Goal: Register for event/course

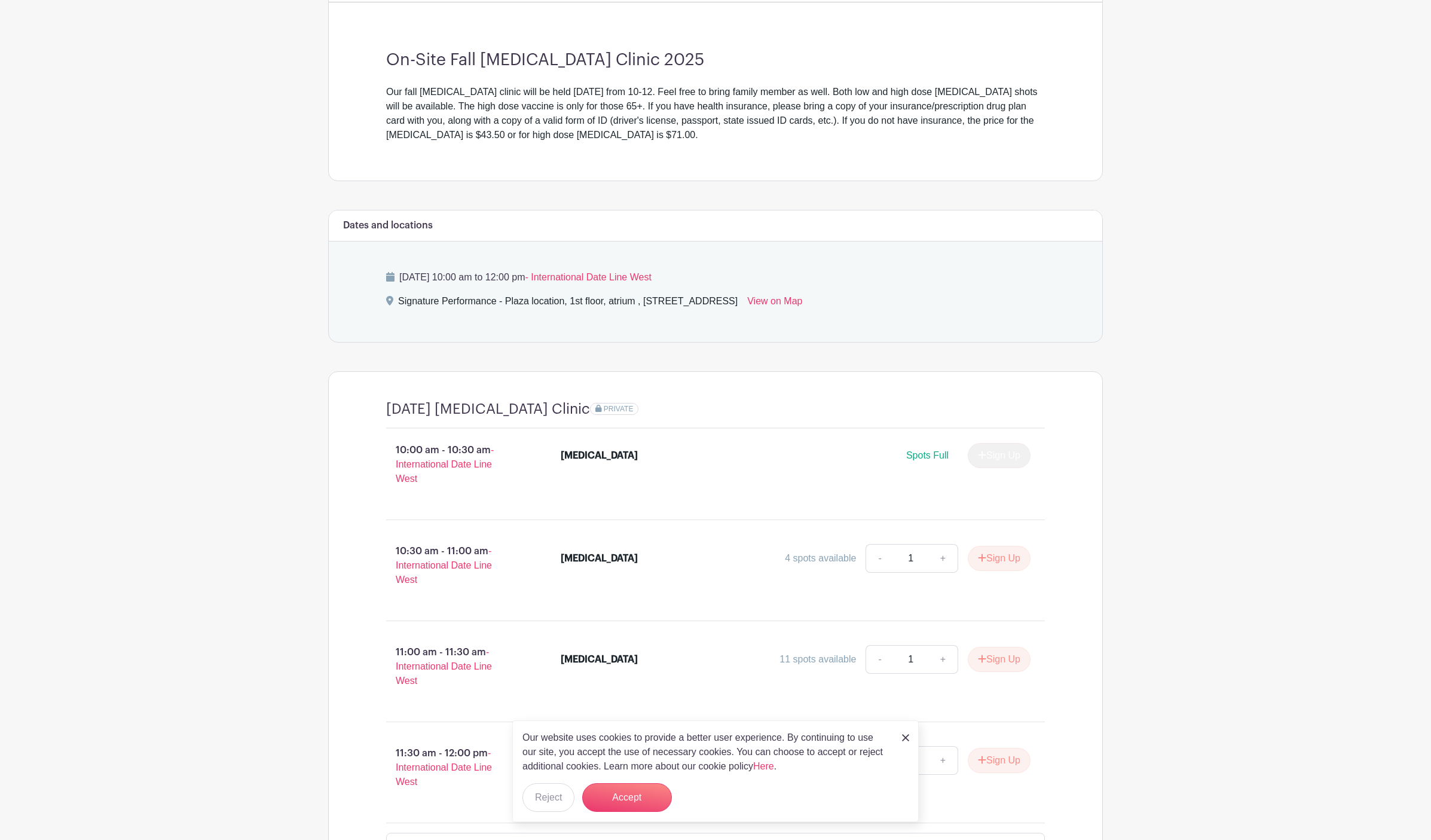
scroll to position [408, 0]
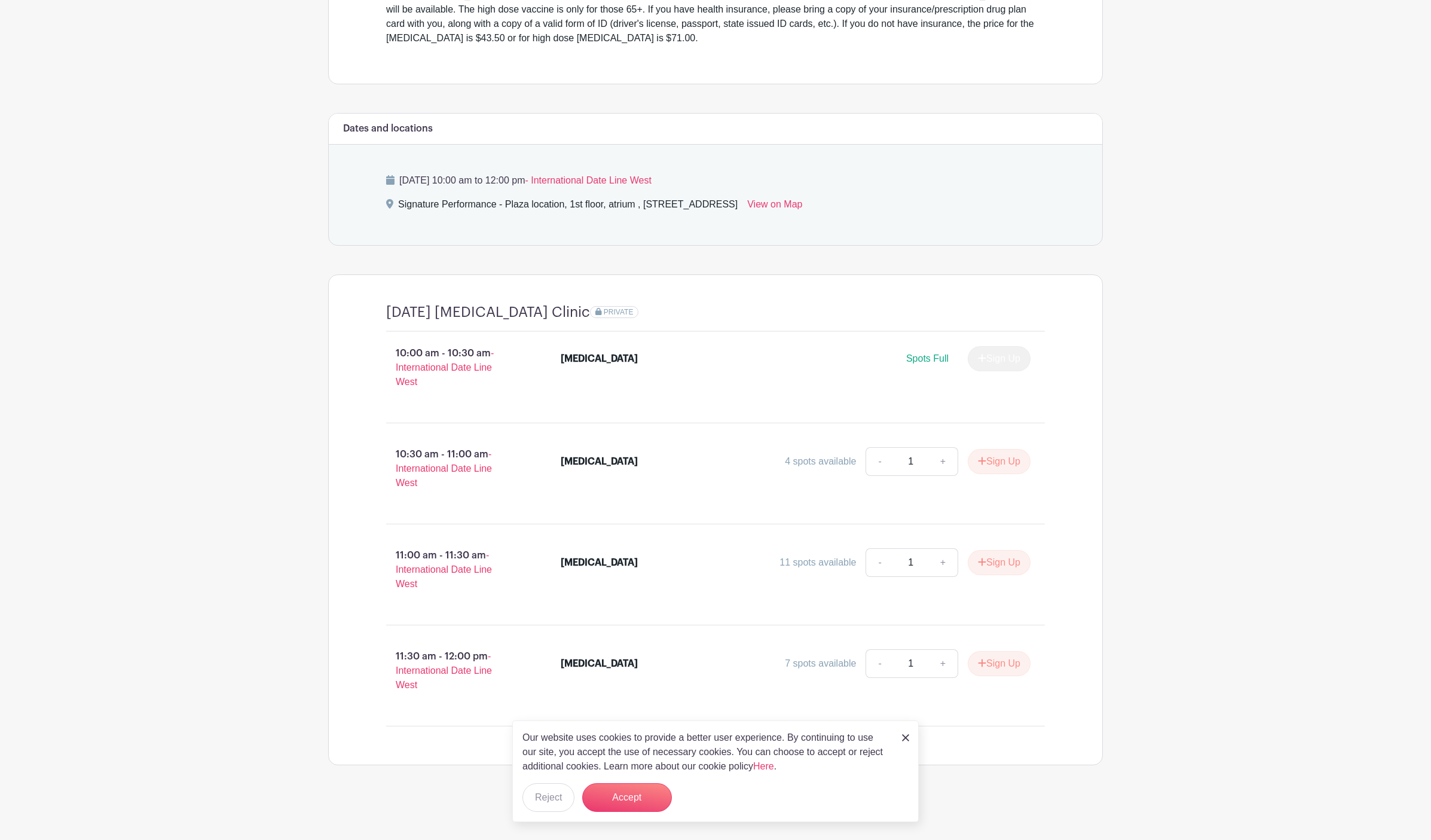
drag, startPoint x: 738, startPoint y: 645, endPoint x: 719, endPoint y: 641, distance: 19.4
click at [738, 645] on li "[MEDICAL_DATA] 7 spots available - 1 + Sign Up" at bounding box center [796, 666] width 480 height 43
click at [905, 737] on img at bounding box center [906, 738] width 7 height 7
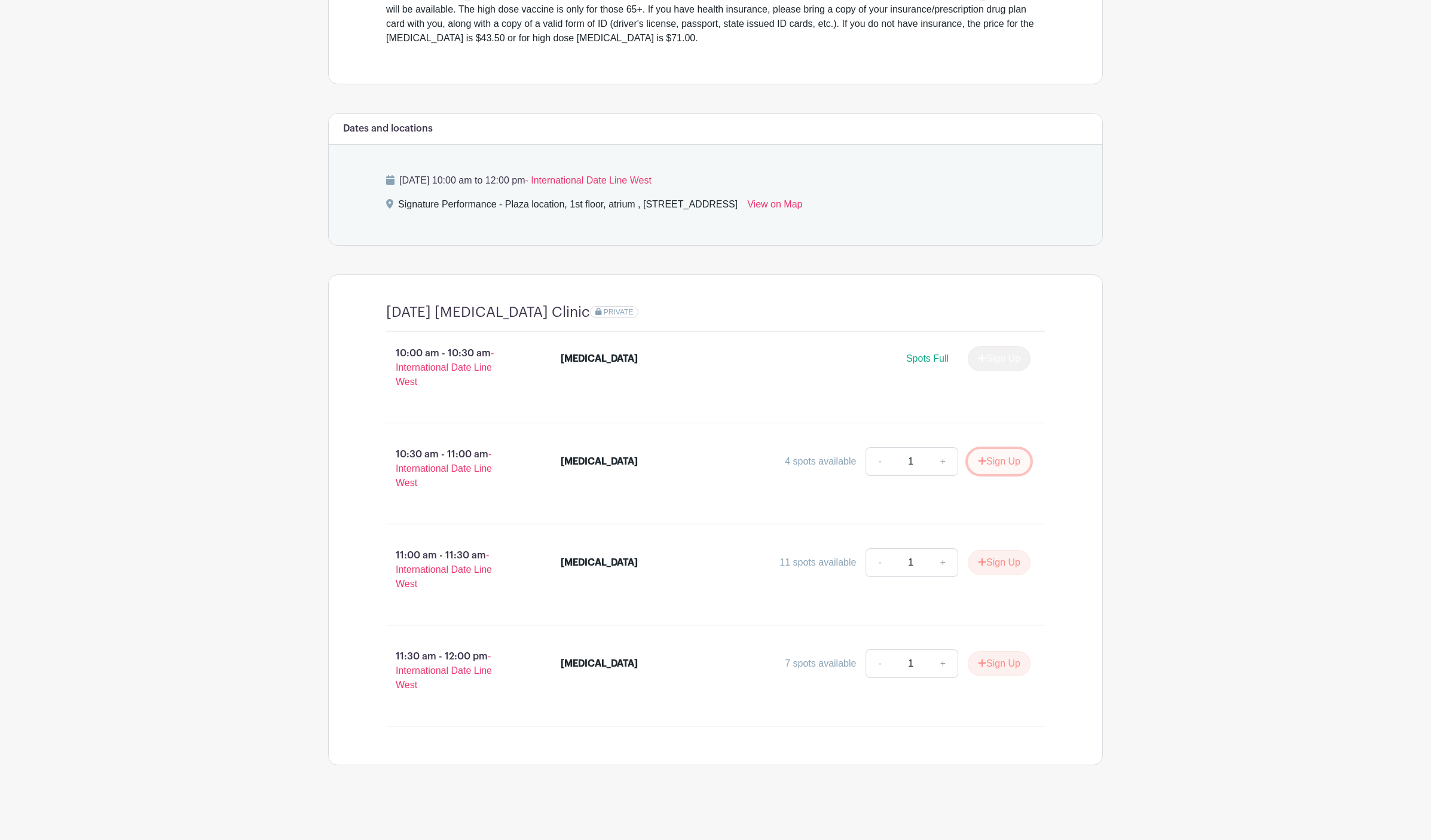
click at [1006, 464] on button "Sign Up" at bounding box center [1000, 461] width 63 height 25
click at [1012, 806] on link "Review & Confirm Signups" at bounding box center [1034, 808] width 139 height 29
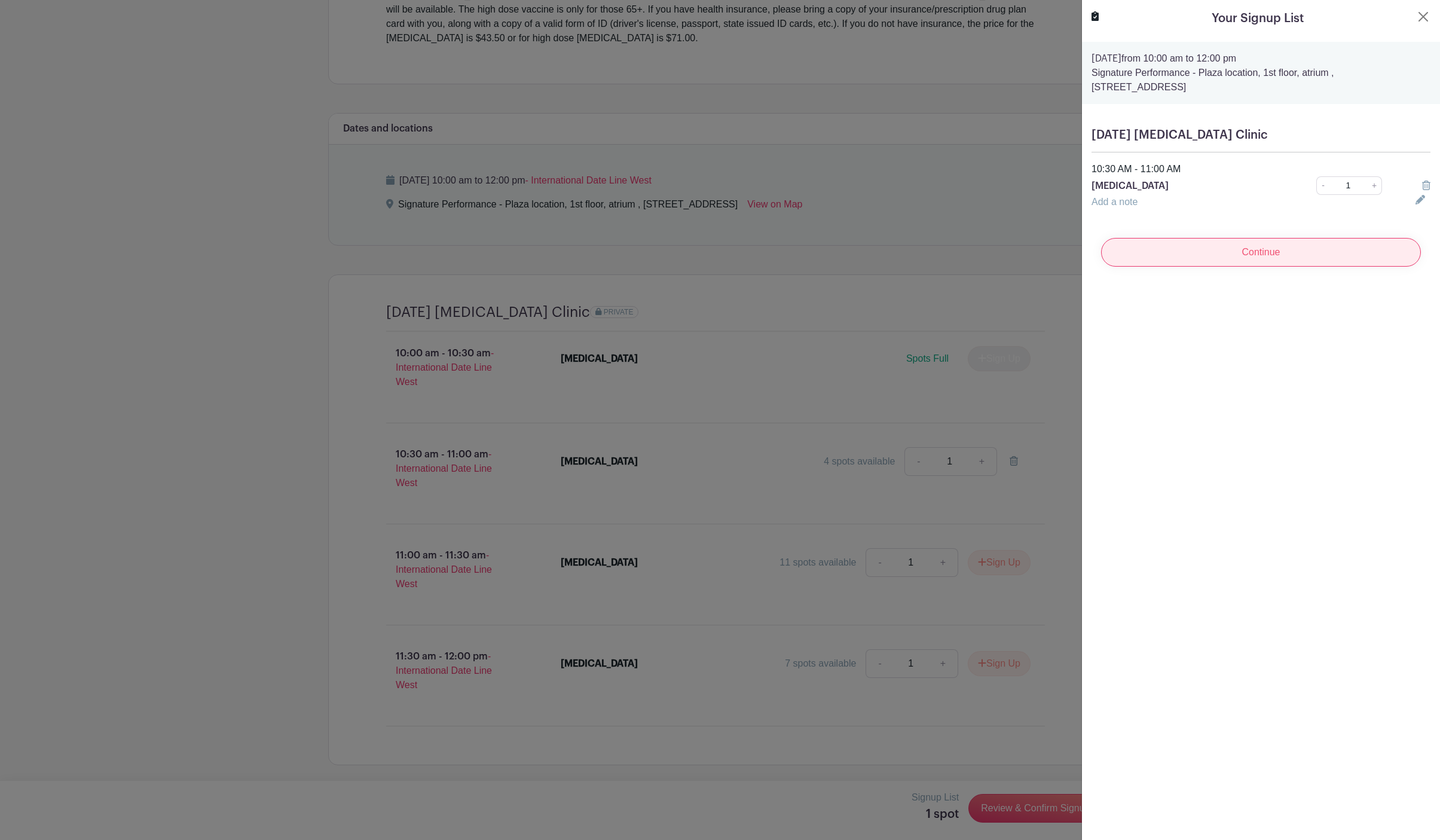
click at [1243, 261] on input "Continue" at bounding box center [1261, 252] width 320 height 29
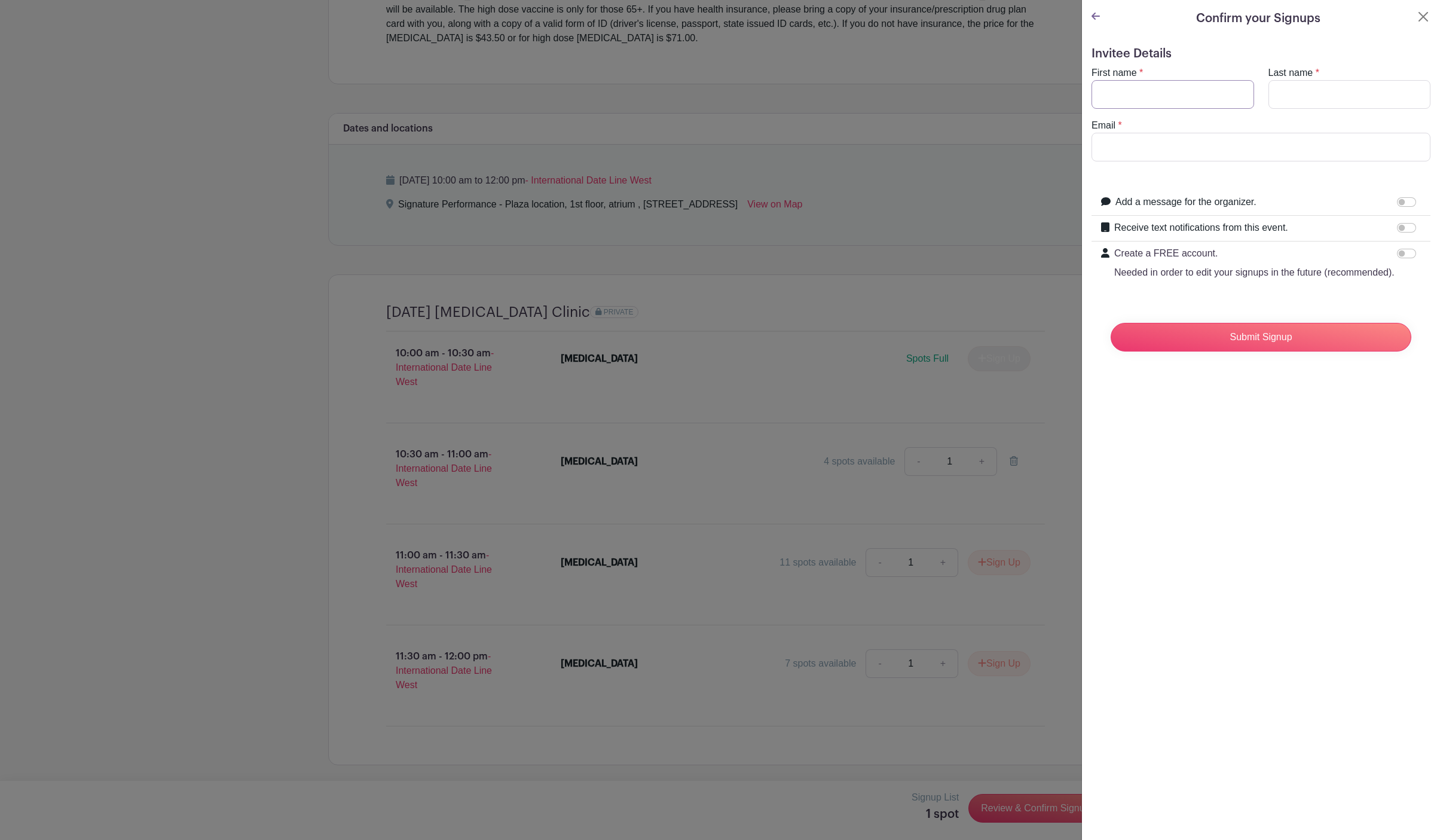
click at [1137, 97] on input "First name" at bounding box center [1172, 94] width 163 height 29
type input "Jordan"
type input "[PERSON_NAME]"
click at [1129, 142] on input "Email" at bounding box center [1261, 147] width 339 height 29
type input "[EMAIL_ADDRESS][DOMAIN_NAME]"
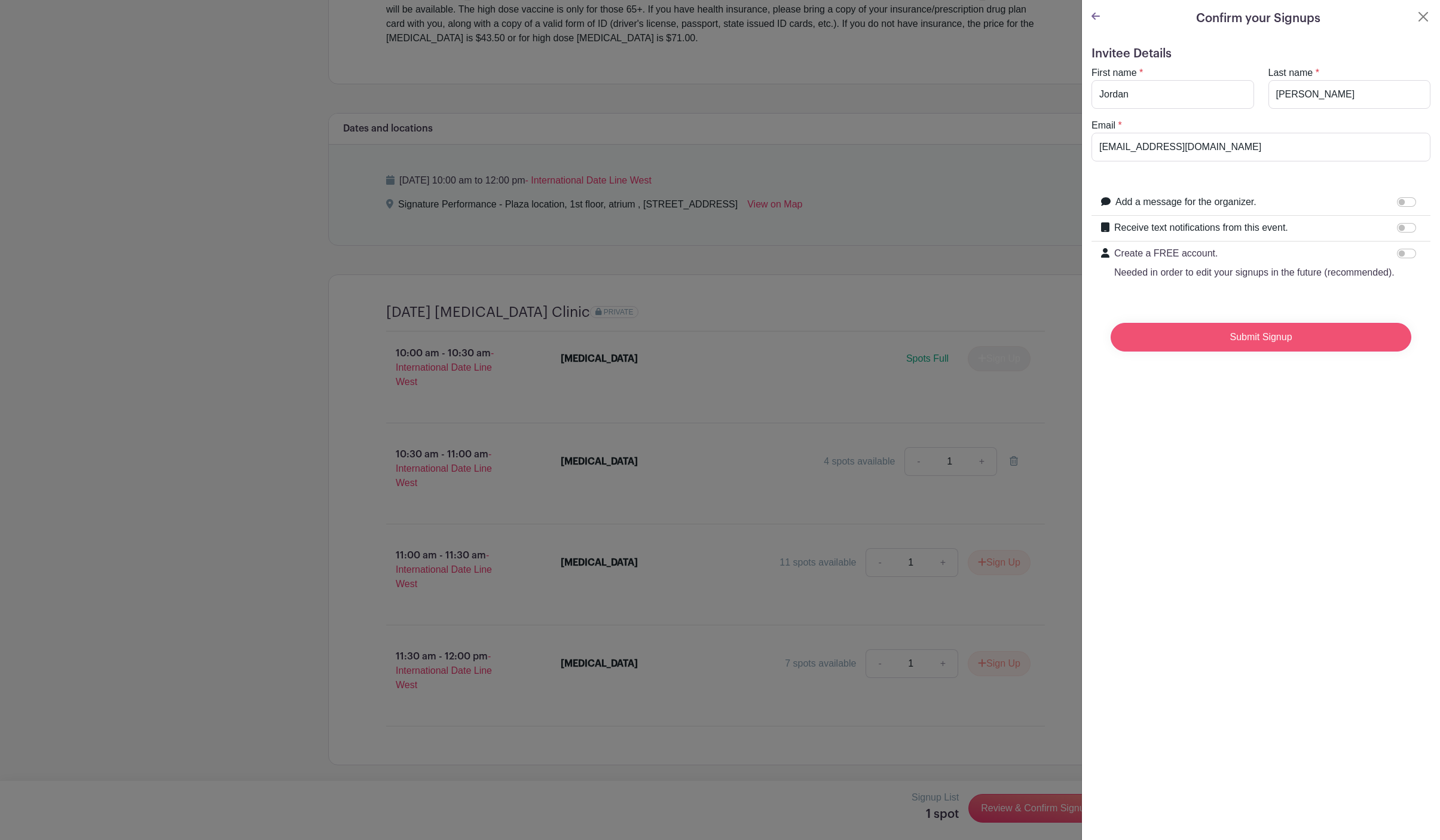
click at [1281, 344] on input "Submit Signup" at bounding box center [1262, 337] width 301 height 29
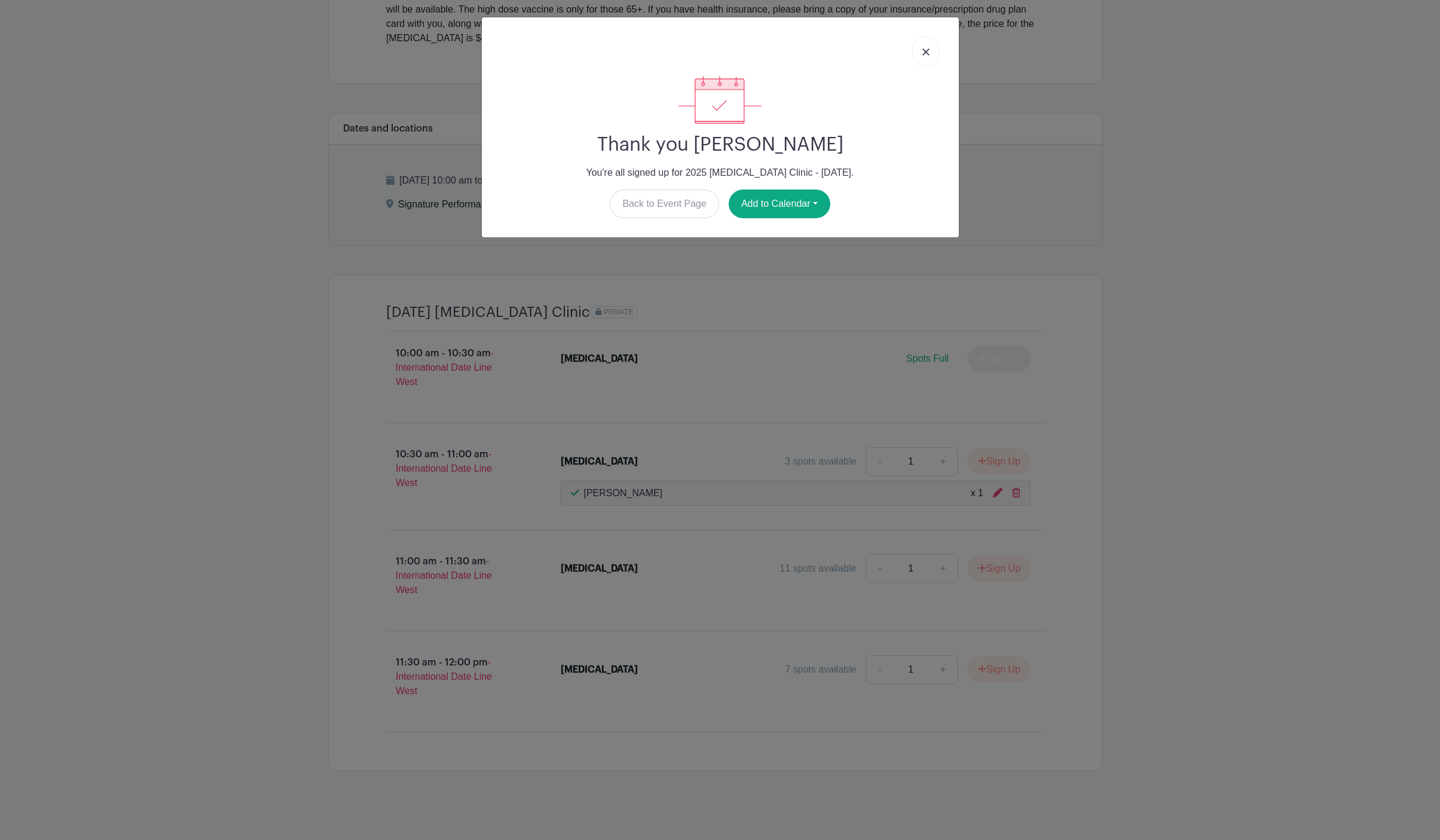
click at [927, 49] on img at bounding box center [926, 52] width 7 height 7
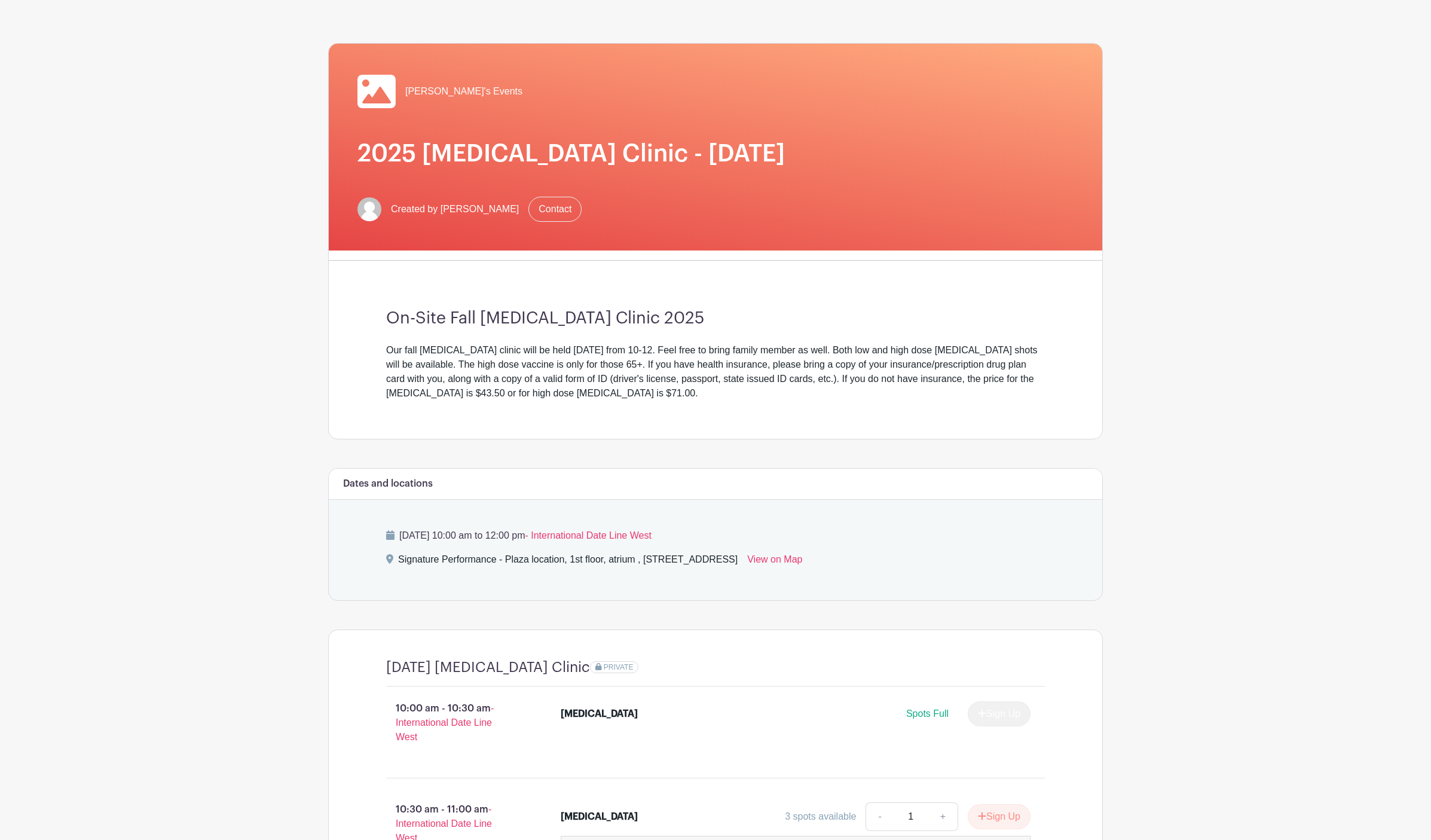
scroll to position [0, 0]
